Goal: Information Seeking & Learning: Learn about a topic

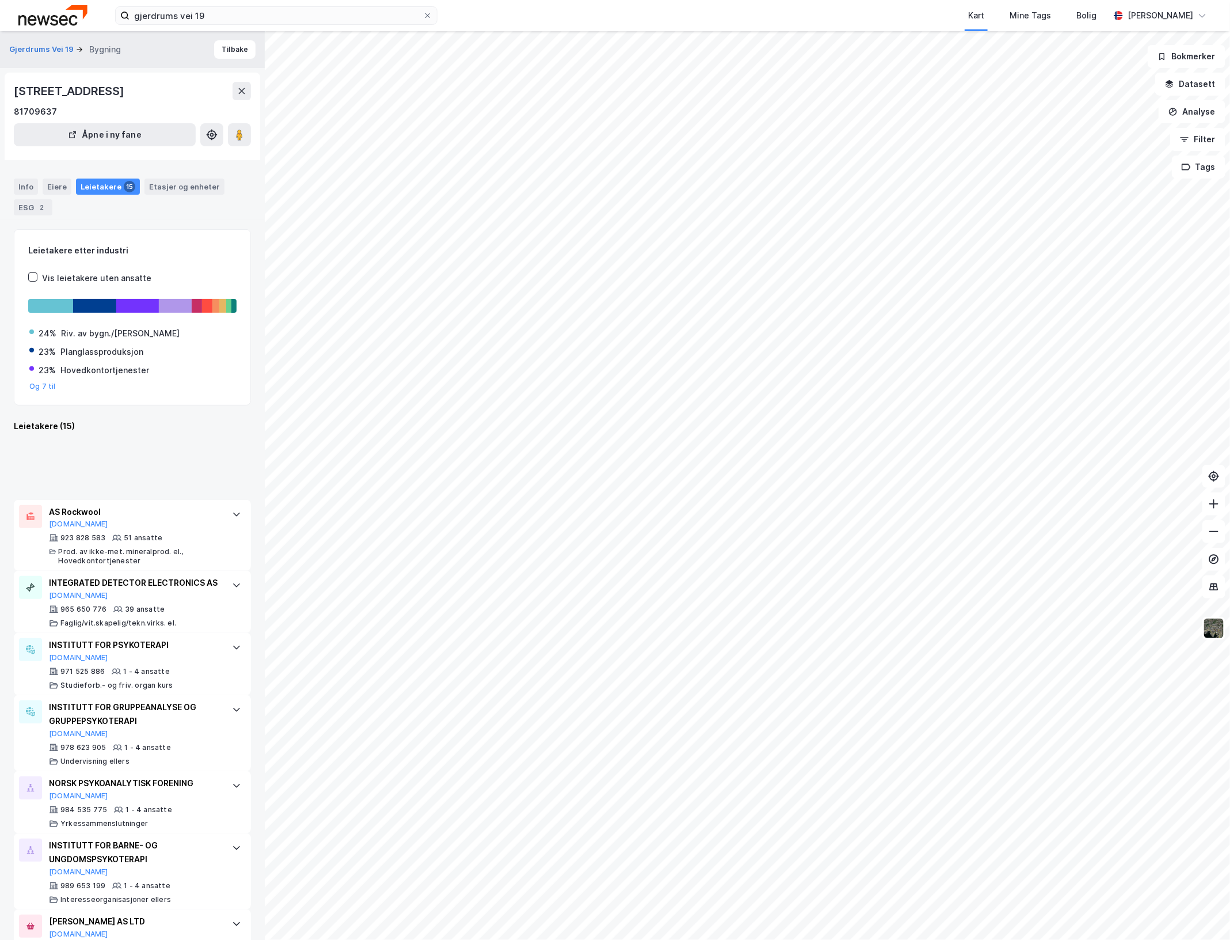
scroll to position [516, 0]
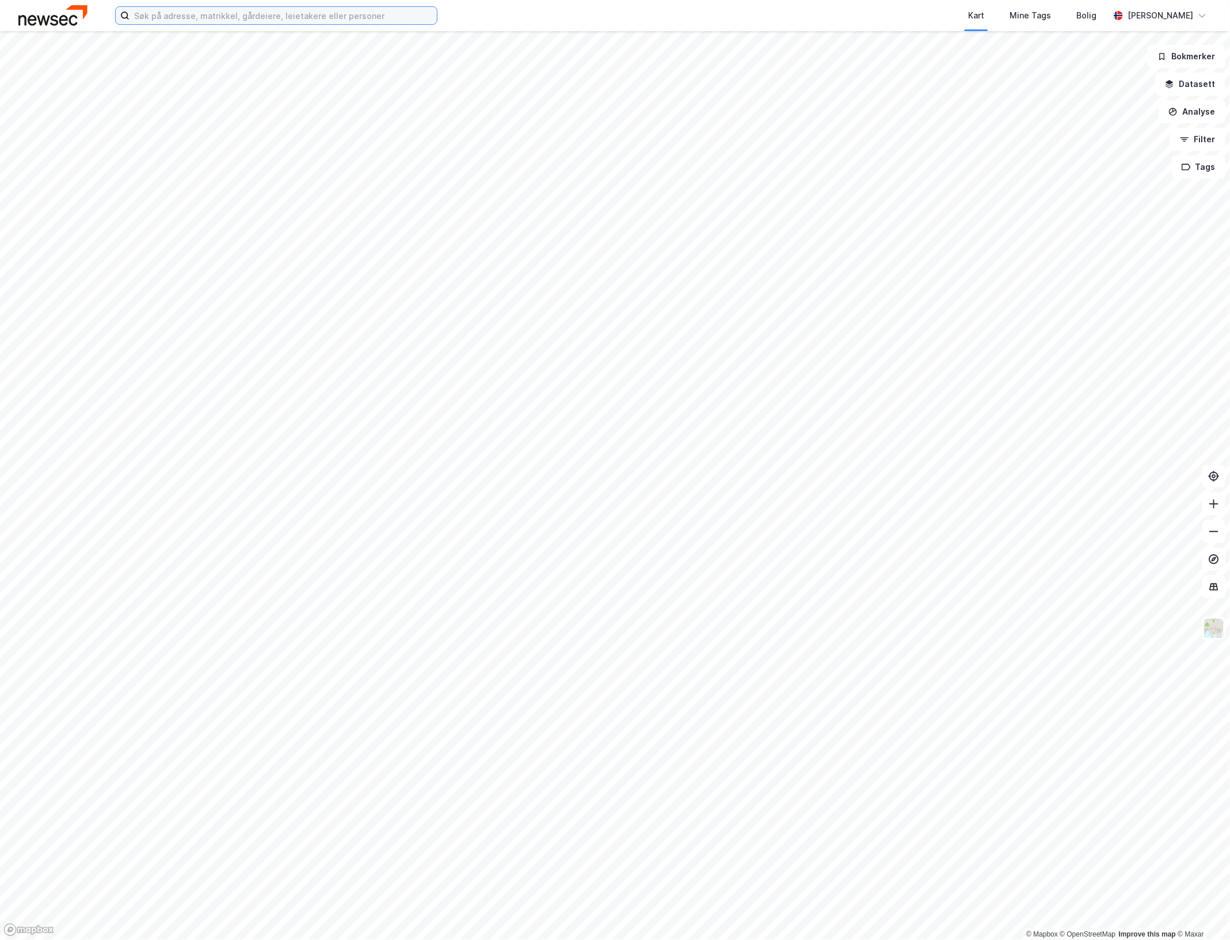
click at [301, 20] on input at bounding box center [283, 15] width 307 height 17
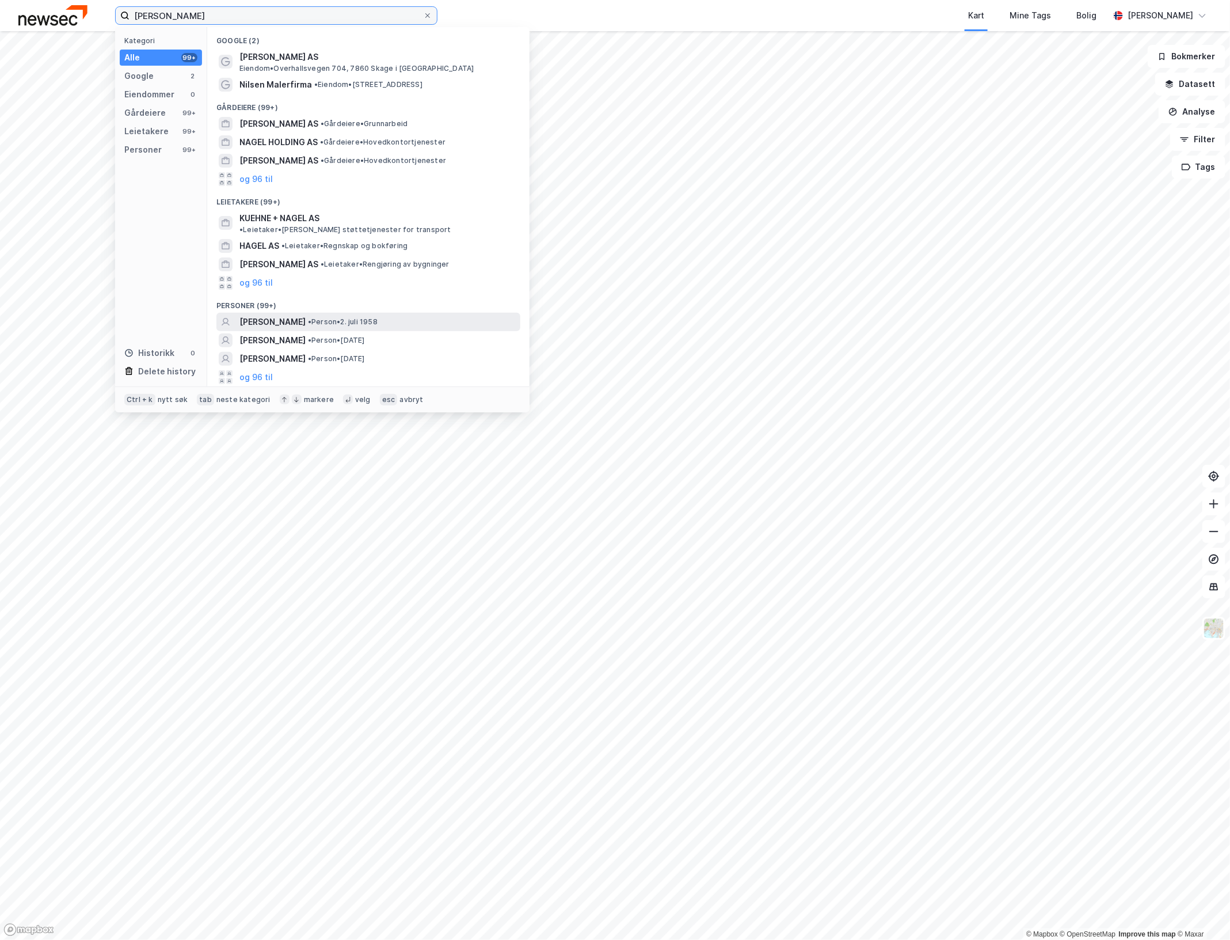
type input "einar nagel ericsen"
click at [306, 315] on span "EINAR CHRISTOPHER NAGELL-ERICHSEN" at bounding box center [273, 322] width 66 height 14
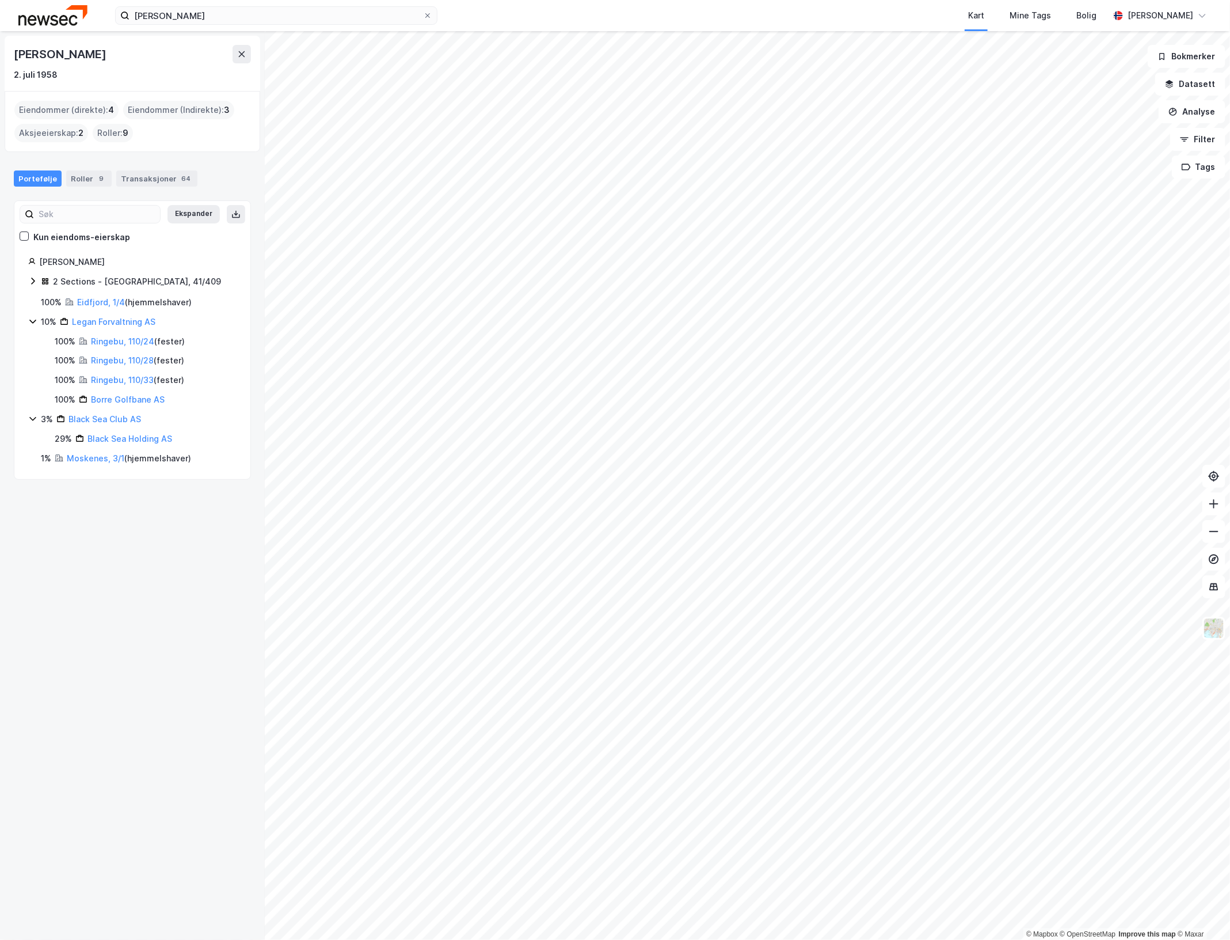
click at [32, 286] on icon at bounding box center [32, 280] width 9 height 9
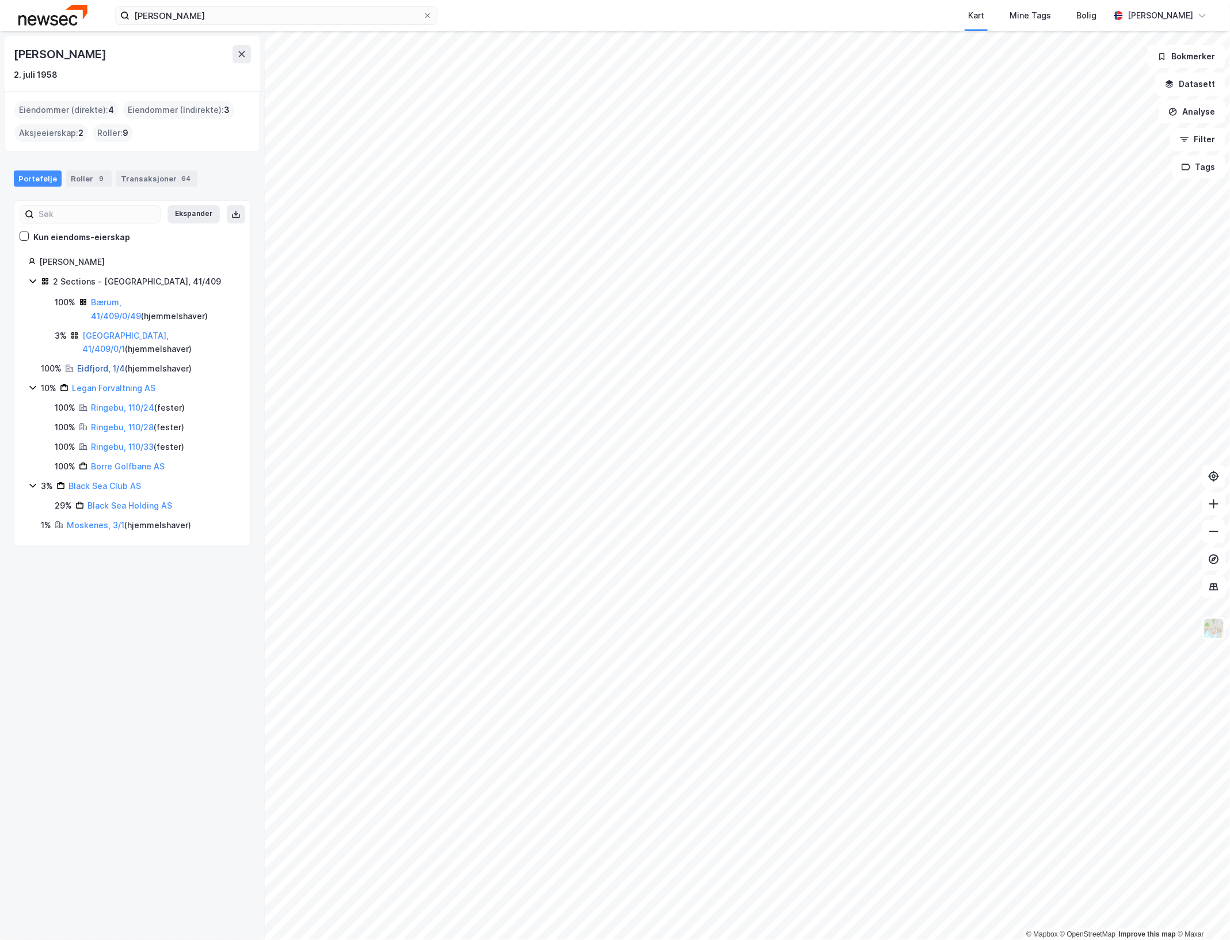
click at [92, 363] on link "Eidfjord, 1/4" at bounding box center [101, 368] width 48 height 10
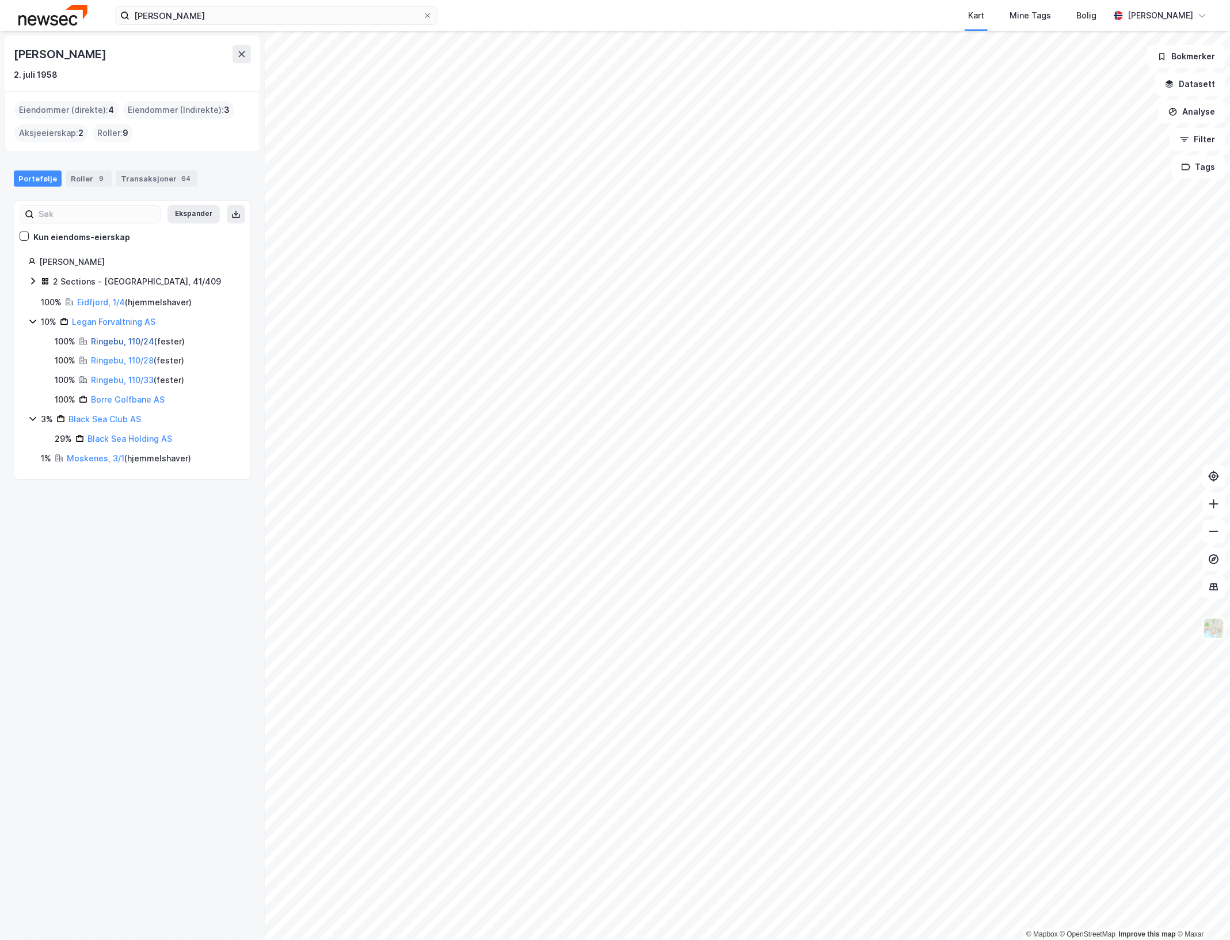
click at [111, 343] on link "Ringebu, 110/24" at bounding box center [122, 341] width 63 height 10
click at [104, 360] on link "Ringebu, 110/28" at bounding box center [122, 360] width 63 height 10
click at [128, 376] on link "Ringebu, 110/33" at bounding box center [122, 380] width 63 height 10
click at [127, 398] on link "Borre Golfbane AS" at bounding box center [128, 399] width 74 height 10
click at [110, 433] on div "Black Sea Holding AS" at bounding box center [130, 439] width 85 height 14
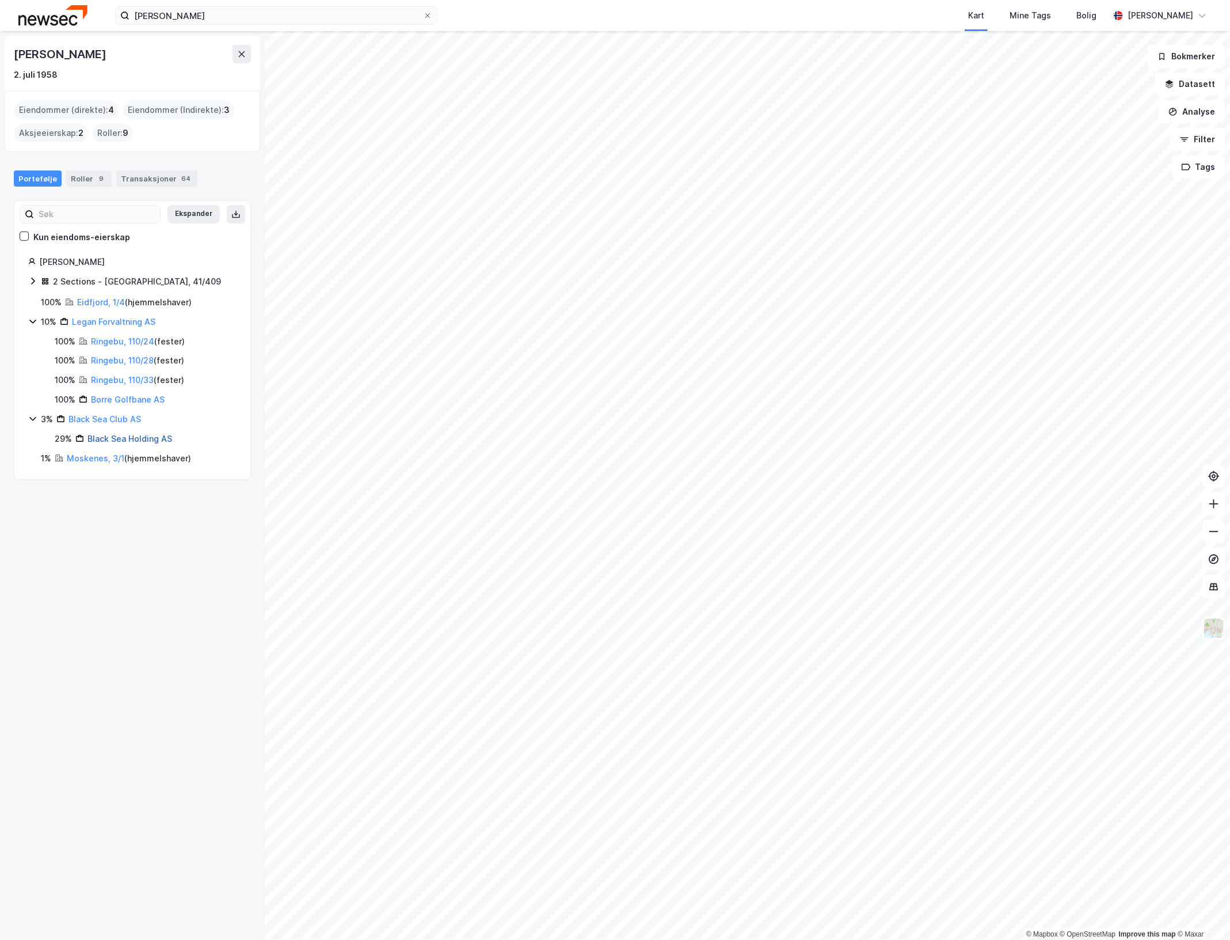
click at [110, 438] on link "Black Sea Holding AS" at bounding box center [130, 439] width 85 height 10
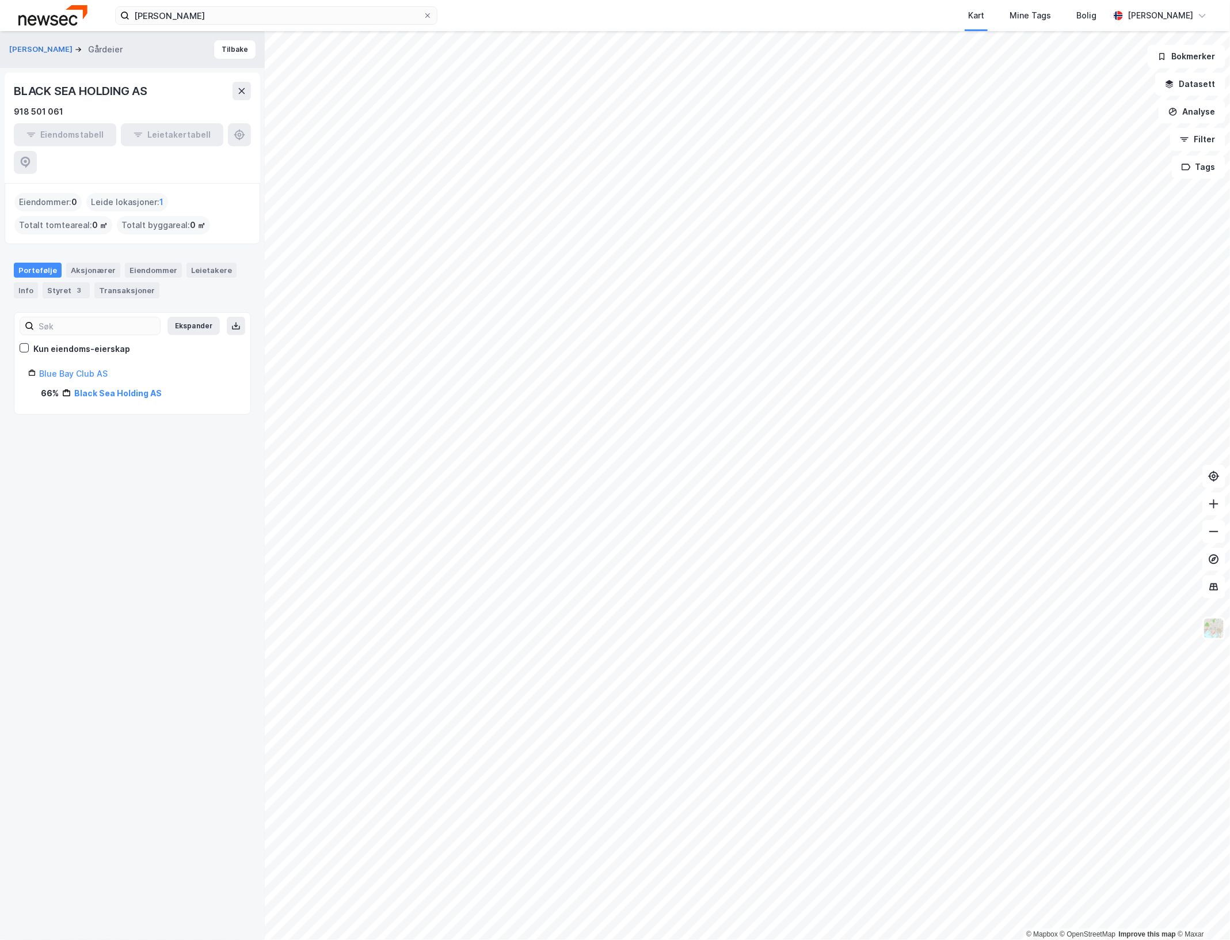
click at [131, 386] on div "Black Sea Holding AS" at bounding box center [118, 393] width 88 height 14
click at [130, 388] on link "Black Sea Holding AS" at bounding box center [118, 393] width 88 height 10
click at [140, 263] on div "Eiendommer" at bounding box center [153, 270] width 57 height 15
